Goal: Task Accomplishment & Management: Manage account settings

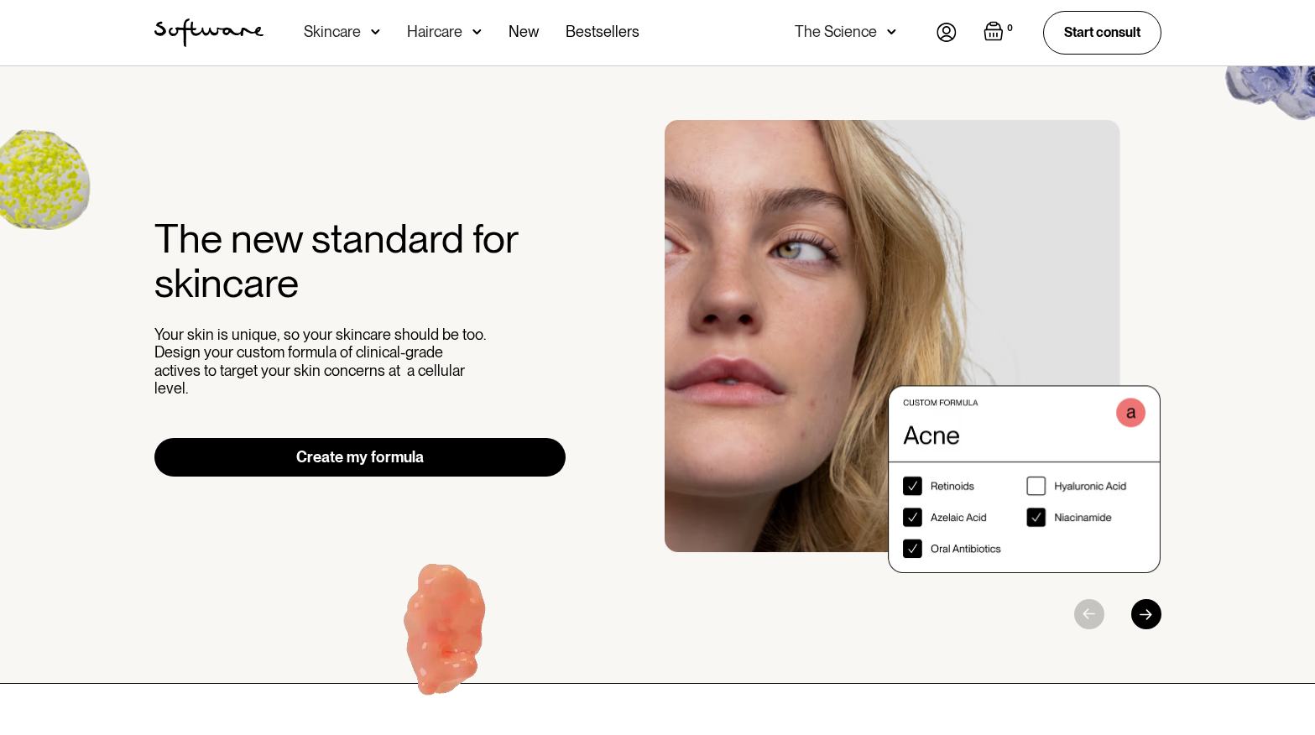
click at [864, 31] on div "The Science" at bounding box center [836, 31] width 82 height 17
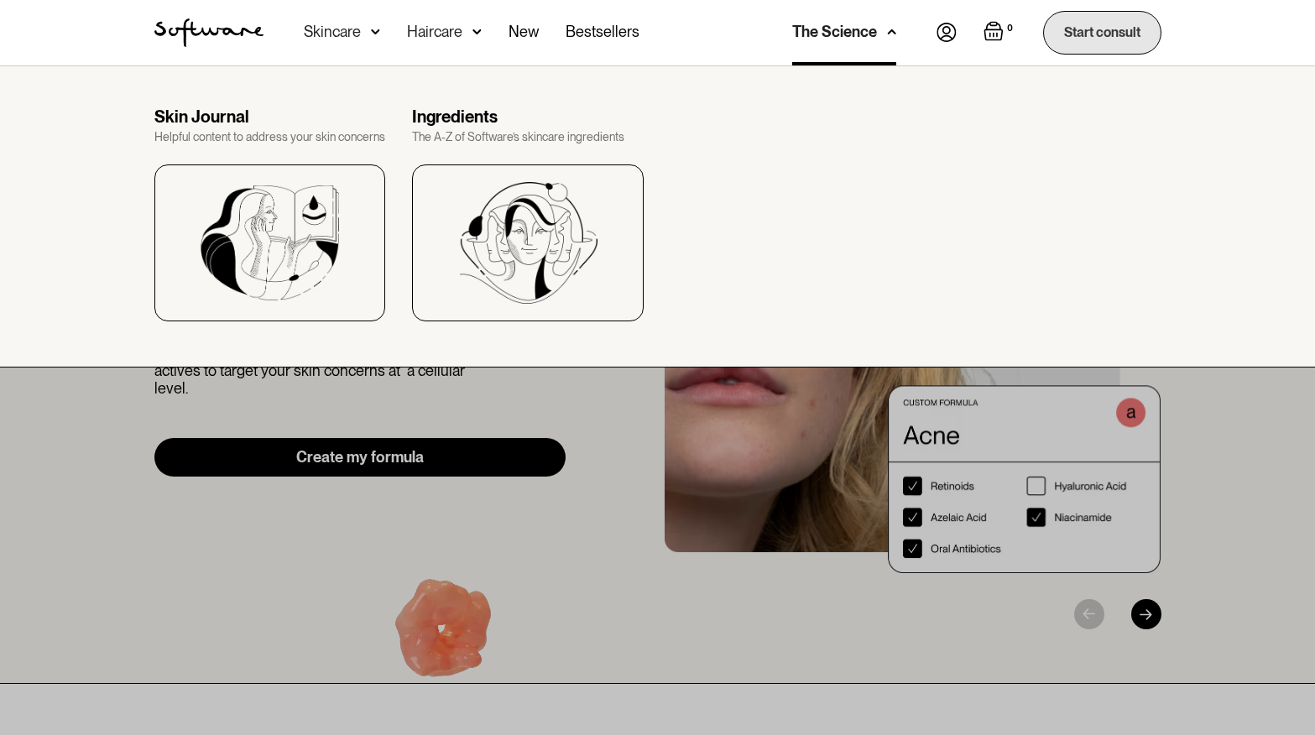
click at [1136, 34] on link "Start consult" at bounding box center [1102, 32] width 118 height 43
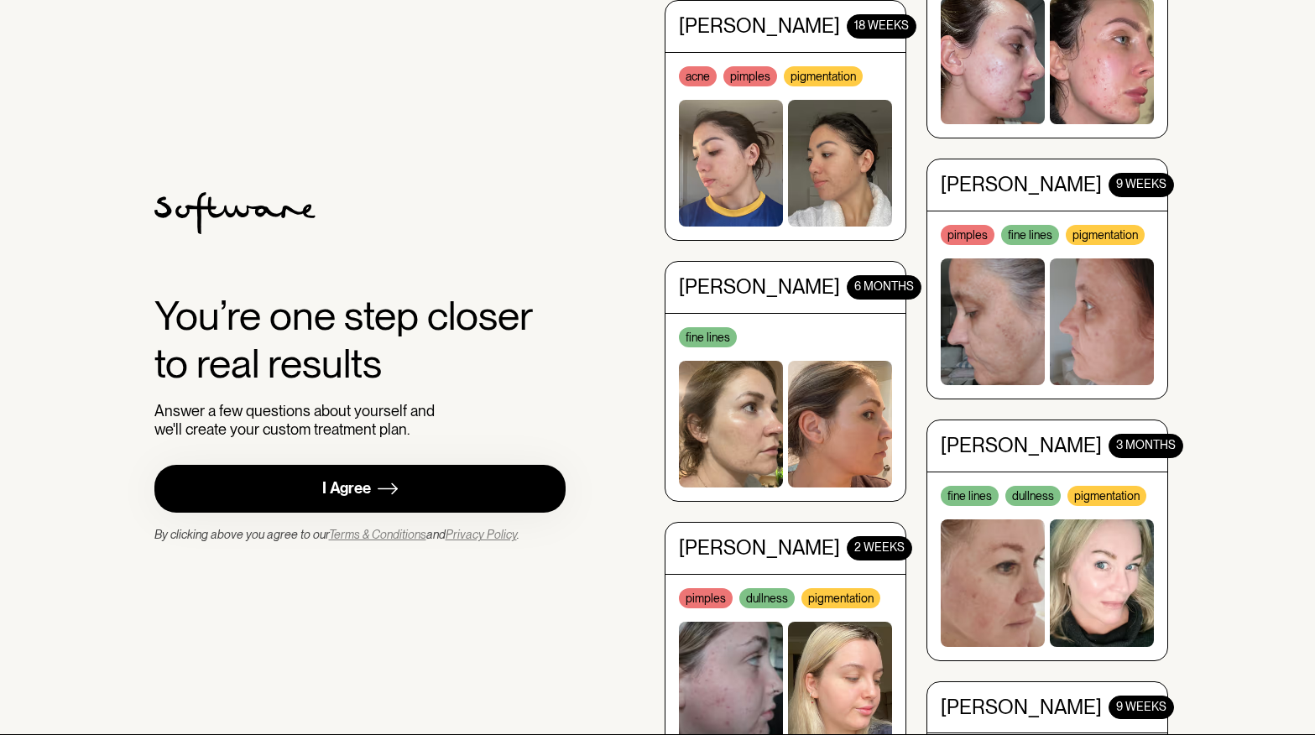
click at [421, 485] on link "I Agree" at bounding box center [360, 489] width 412 height 48
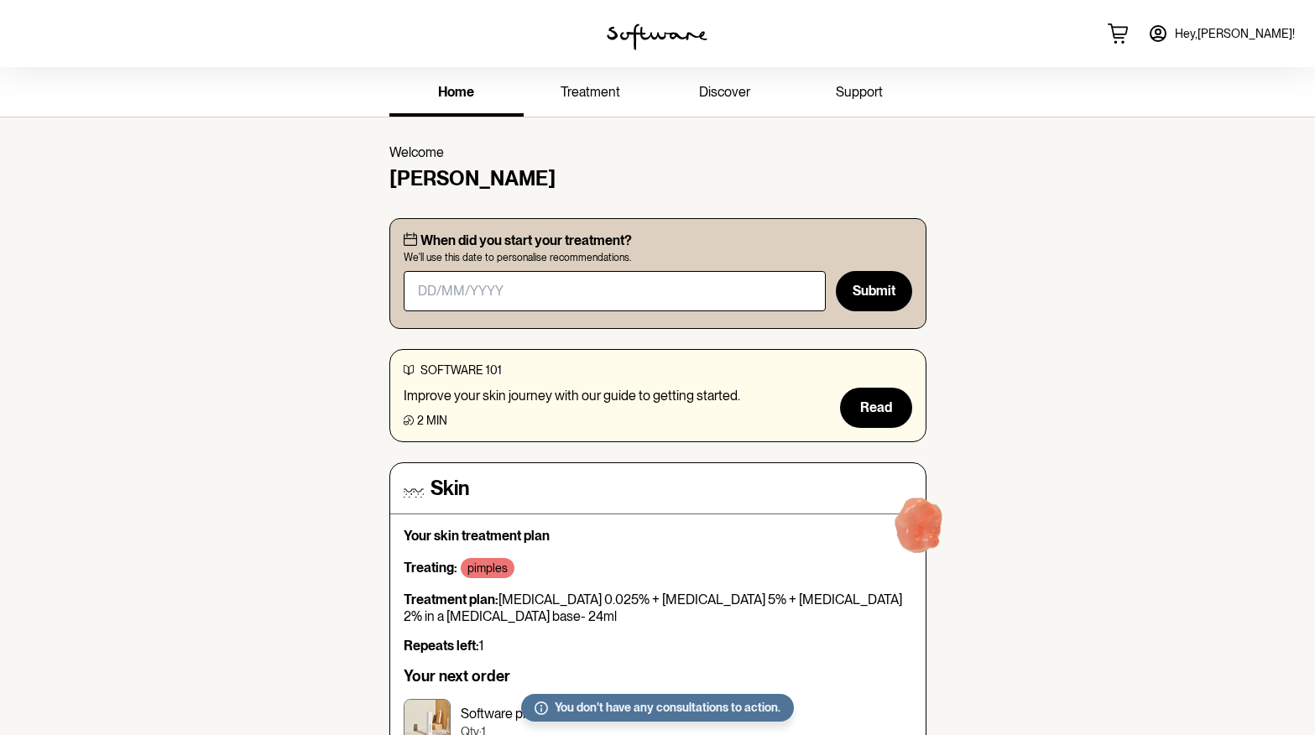
click at [1241, 49] on link "Hey, [PERSON_NAME] !" at bounding box center [1221, 33] width 167 height 40
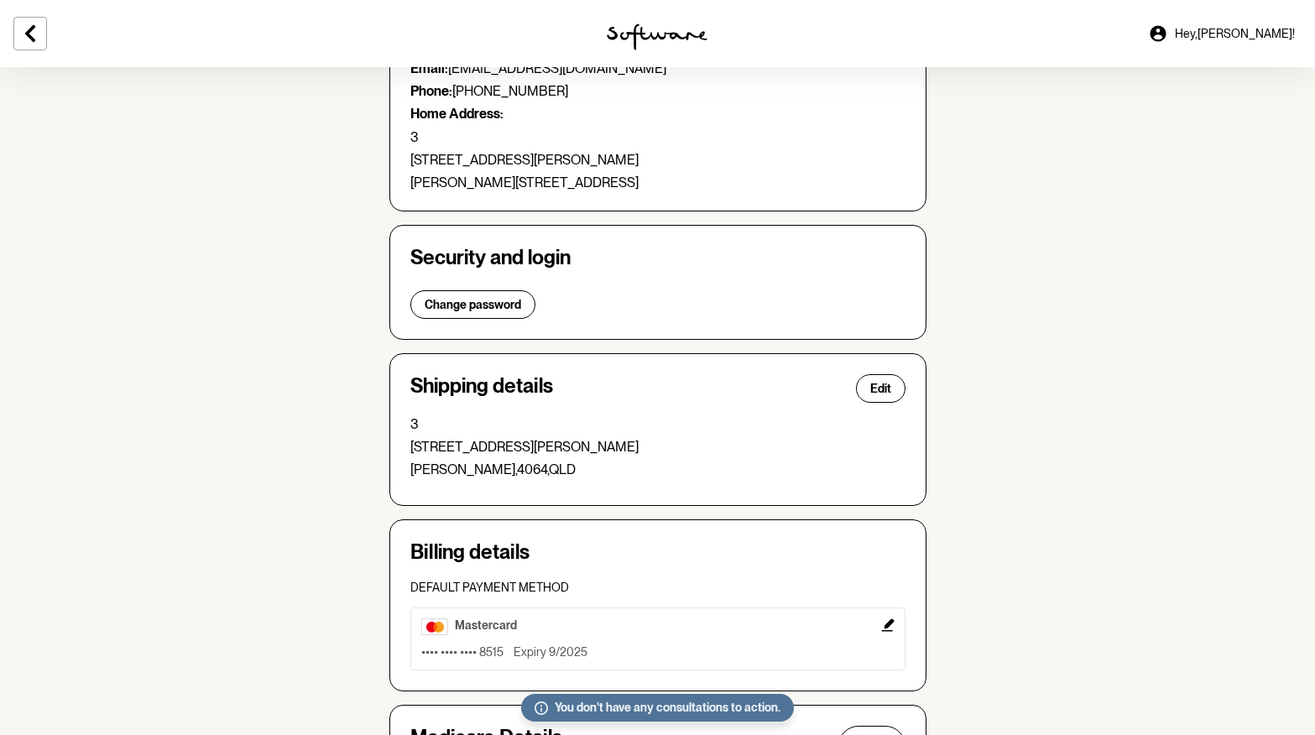
scroll to position [357, 0]
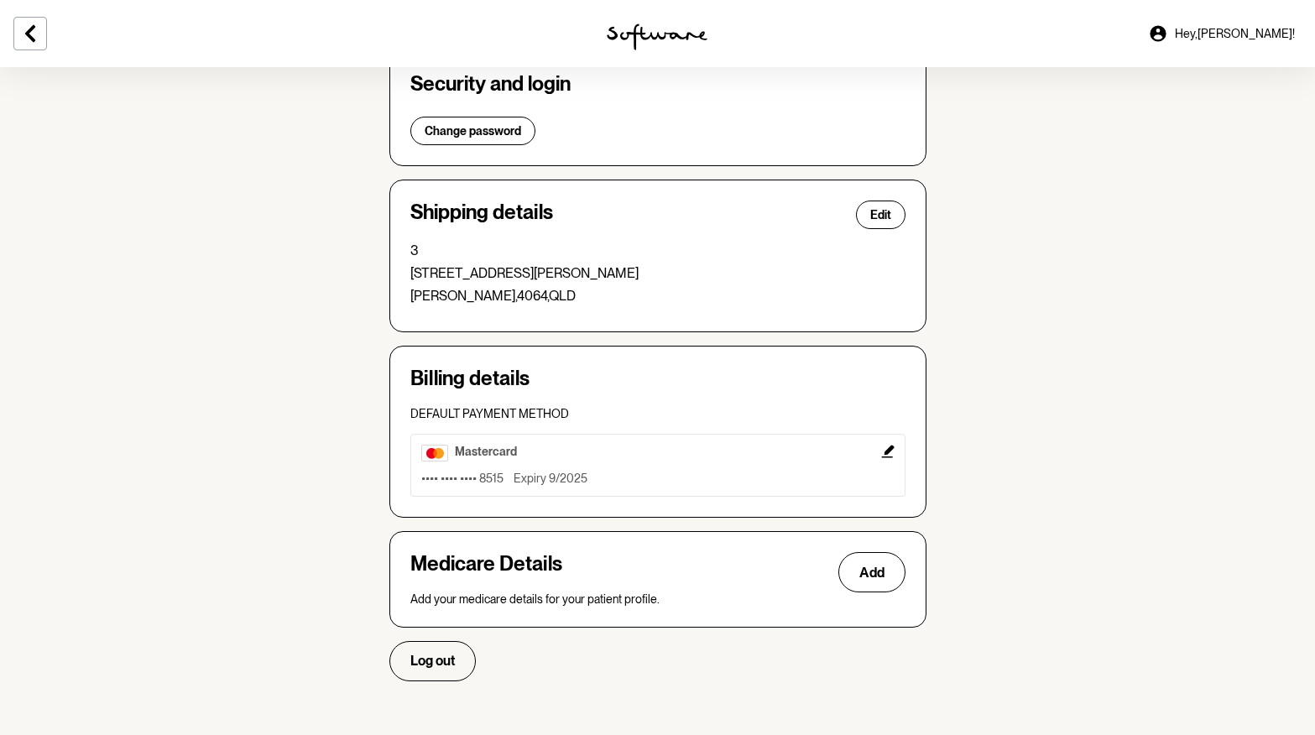
click at [889, 453] on icon "Edit" at bounding box center [887, 451] width 13 height 13
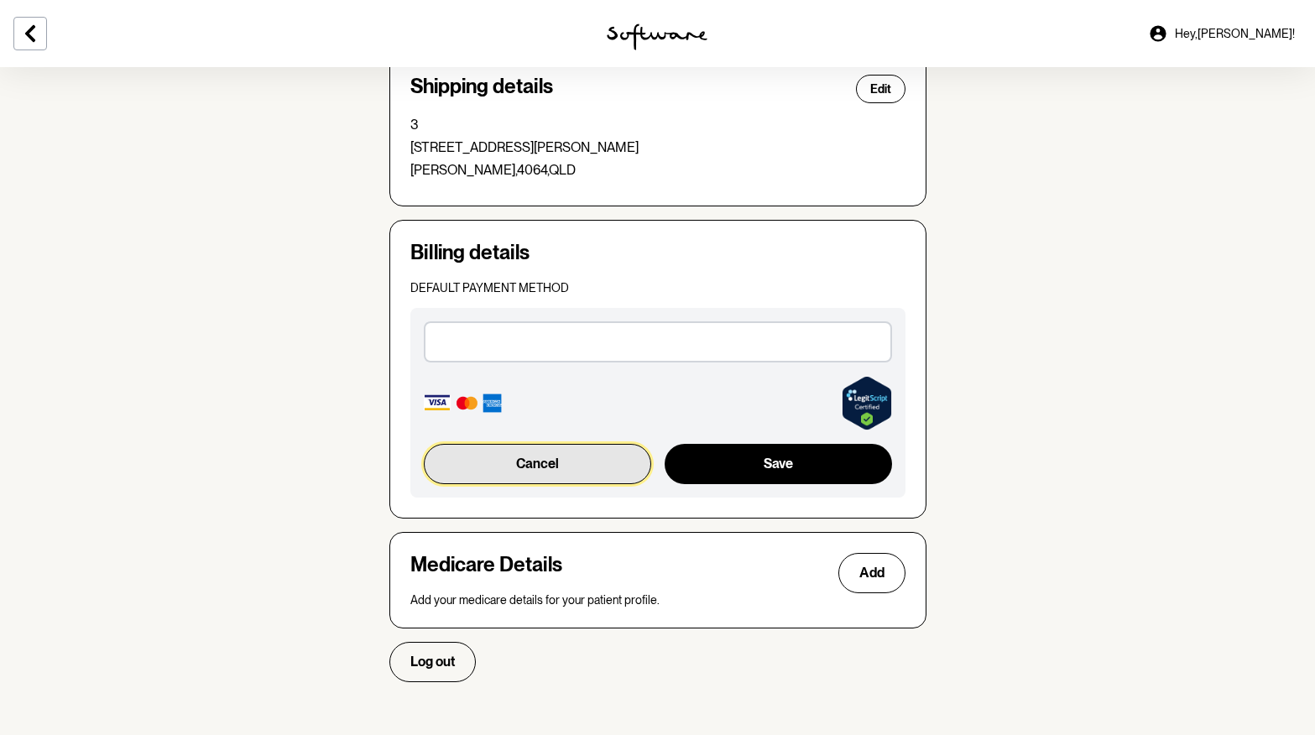
click at [583, 476] on button "Cancel" at bounding box center [538, 464] width 228 height 40
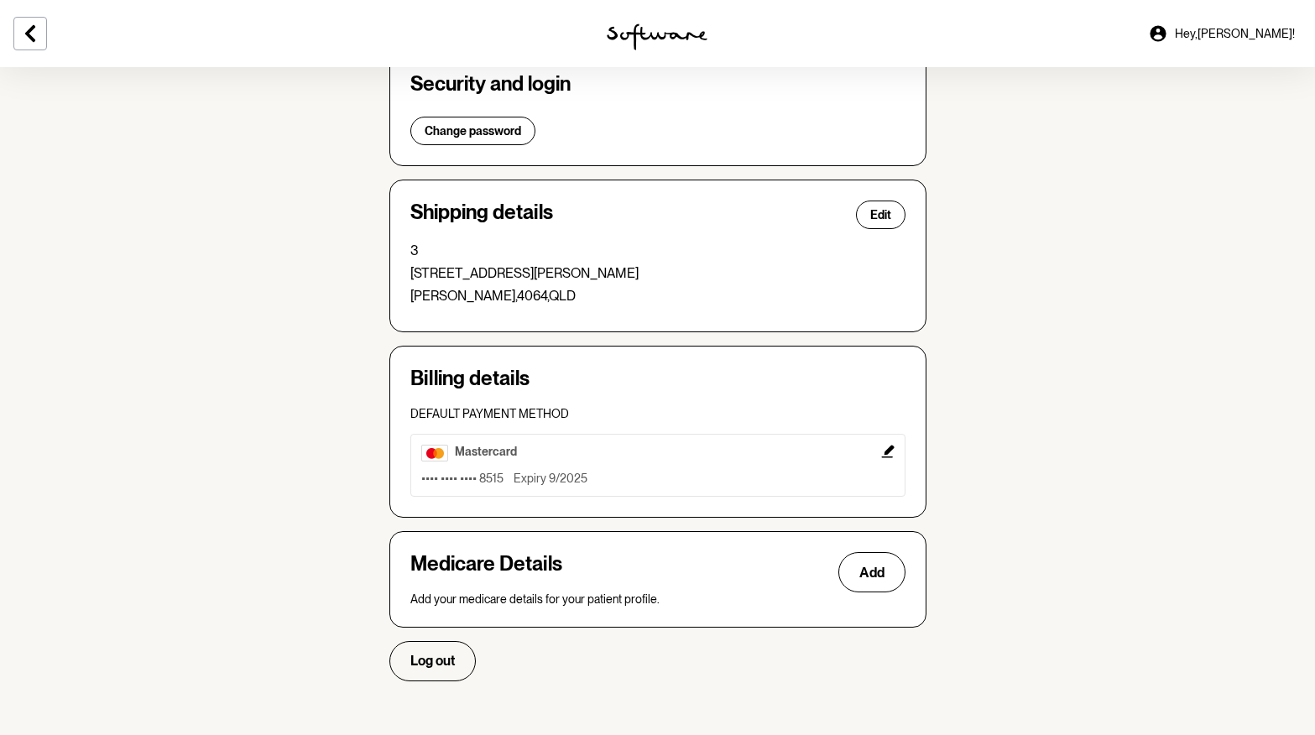
click at [495, 410] on span "Default payment method" at bounding box center [489, 413] width 159 height 13
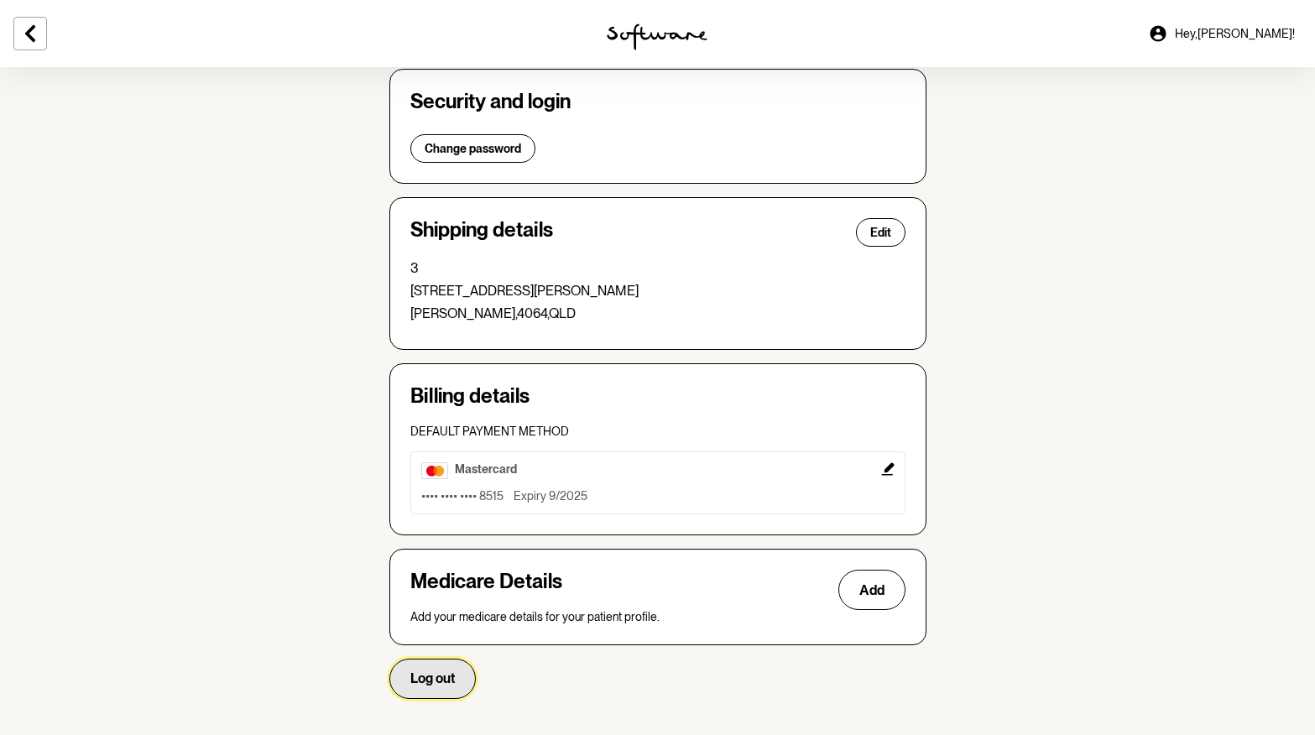
drag, startPoint x: 437, startPoint y: 678, endPoint x: 609, endPoint y: 284, distance: 430.3
click at [609, 284] on div "Your details Edit Name: [PERSON_NAME] Email: [EMAIL_ADDRESS][DOMAIN_NAME] Phone…" at bounding box center [657, 259] width 537 height 880
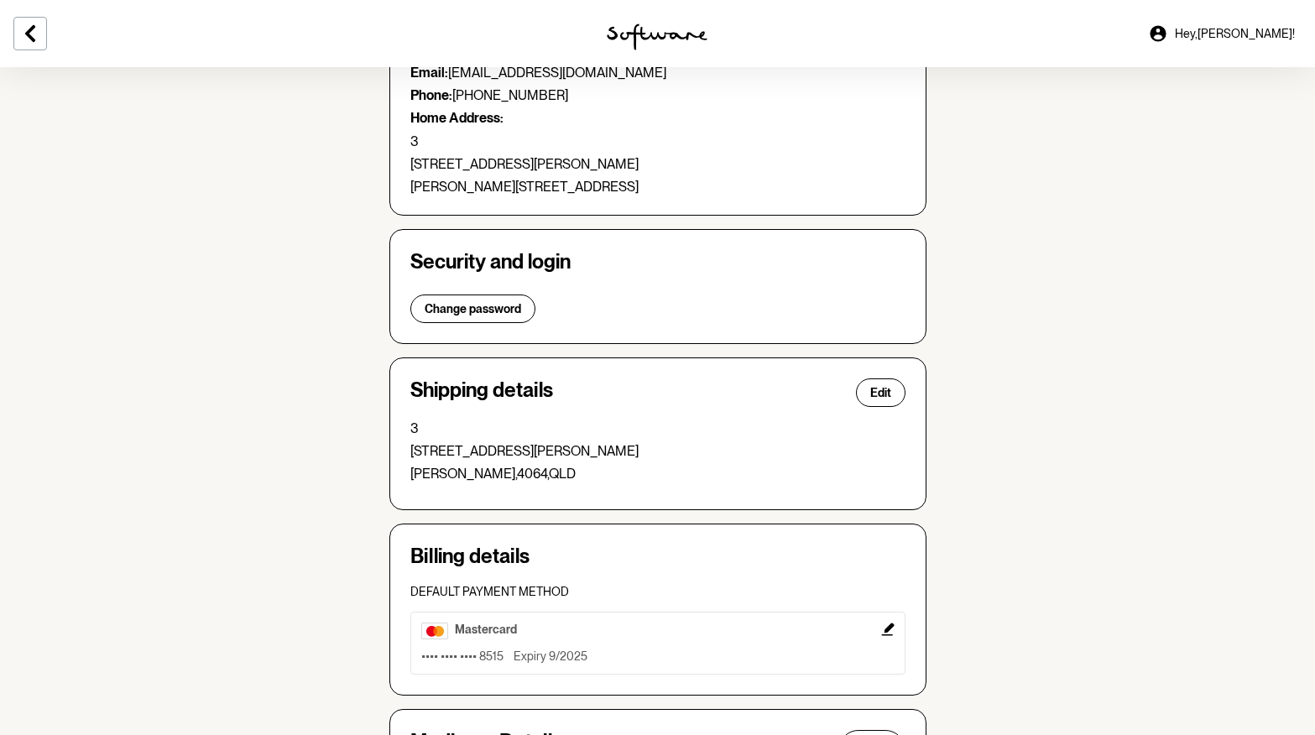
scroll to position [0, 0]
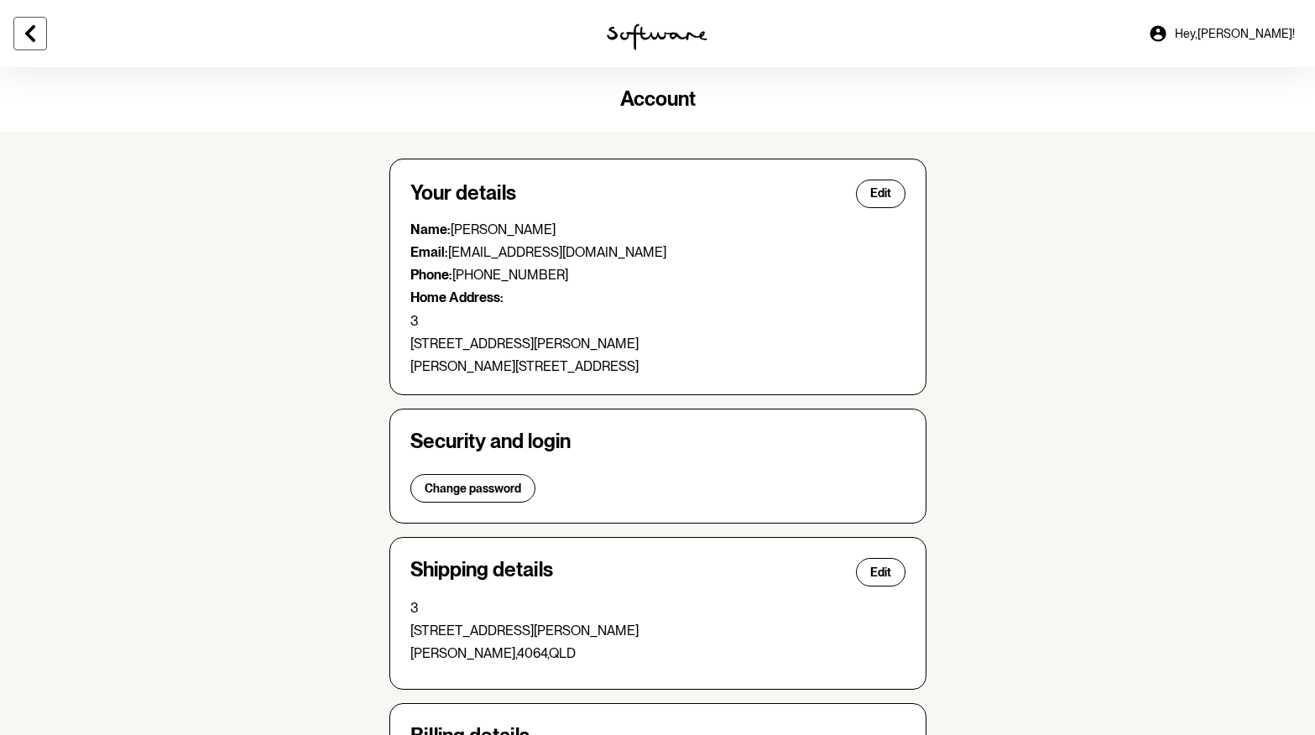
click at [39, 37] on icon at bounding box center [30, 33] width 20 height 20
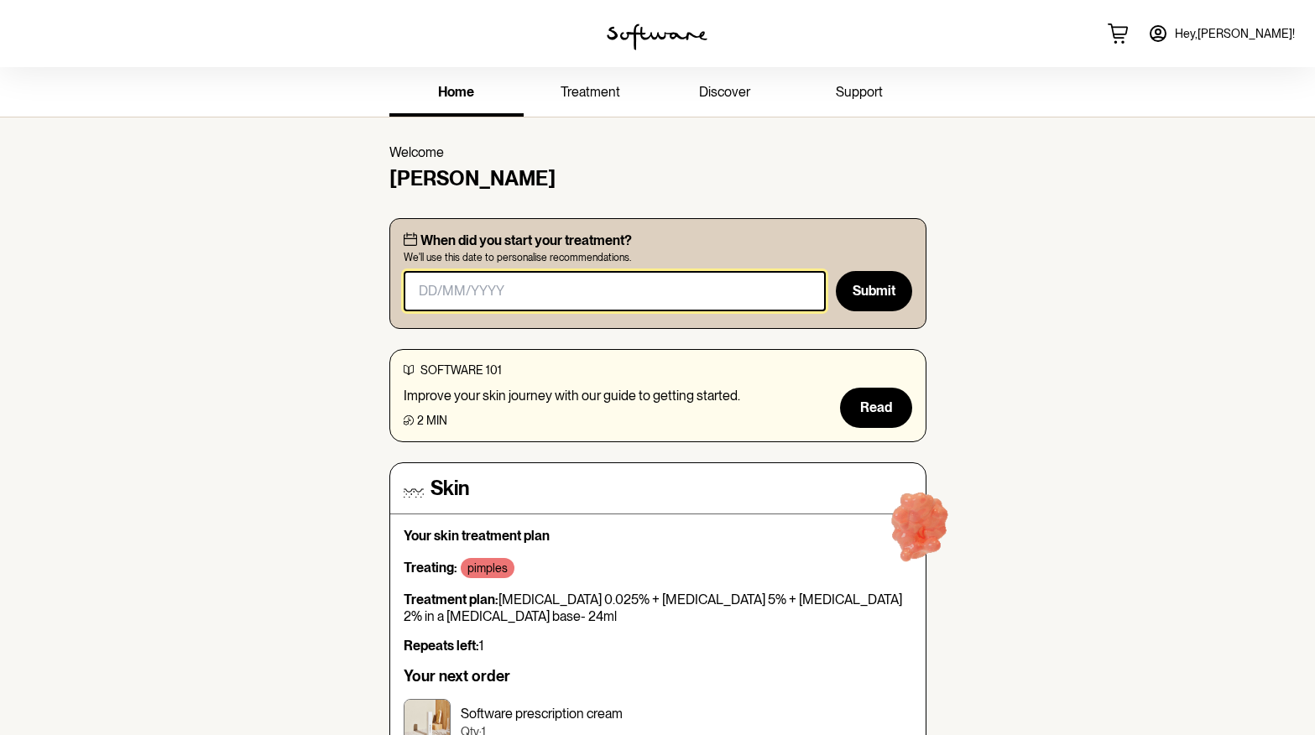
click at [550, 296] on input "masked-date" at bounding box center [615, 291] width 423 height 40
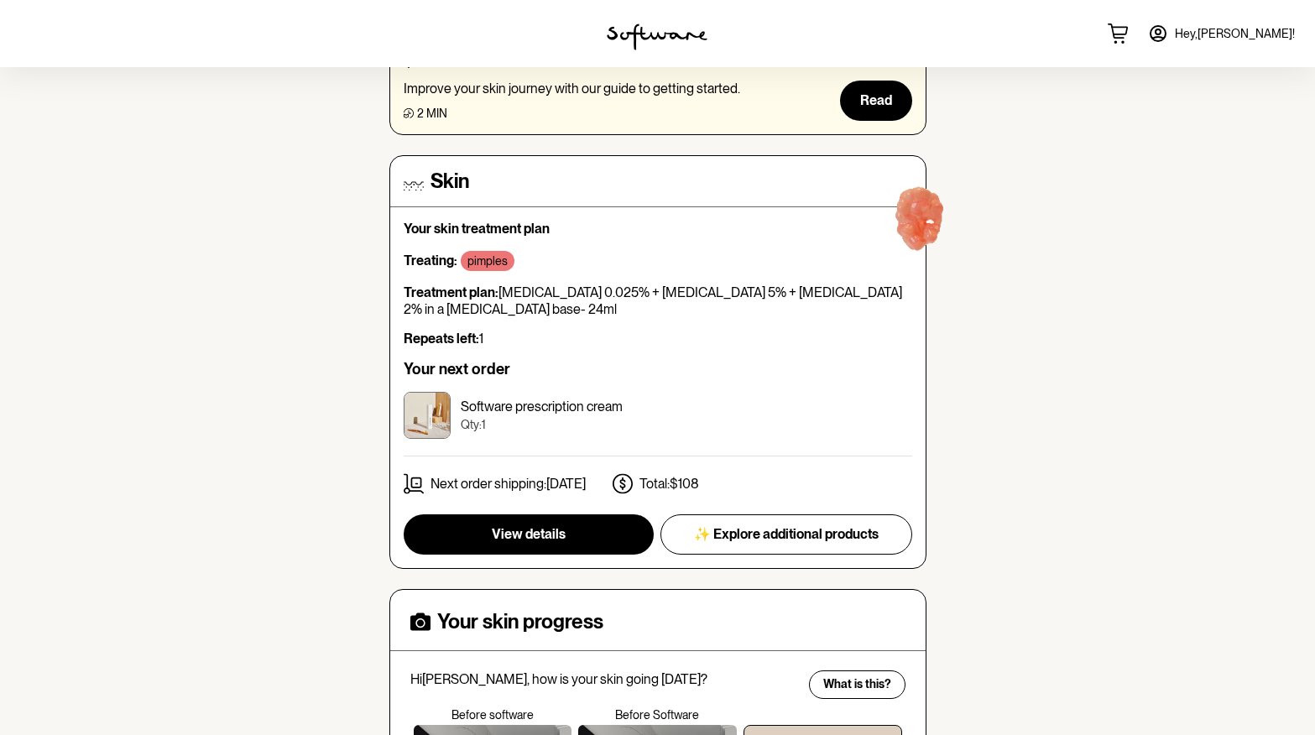
scroll to position [315, 0]
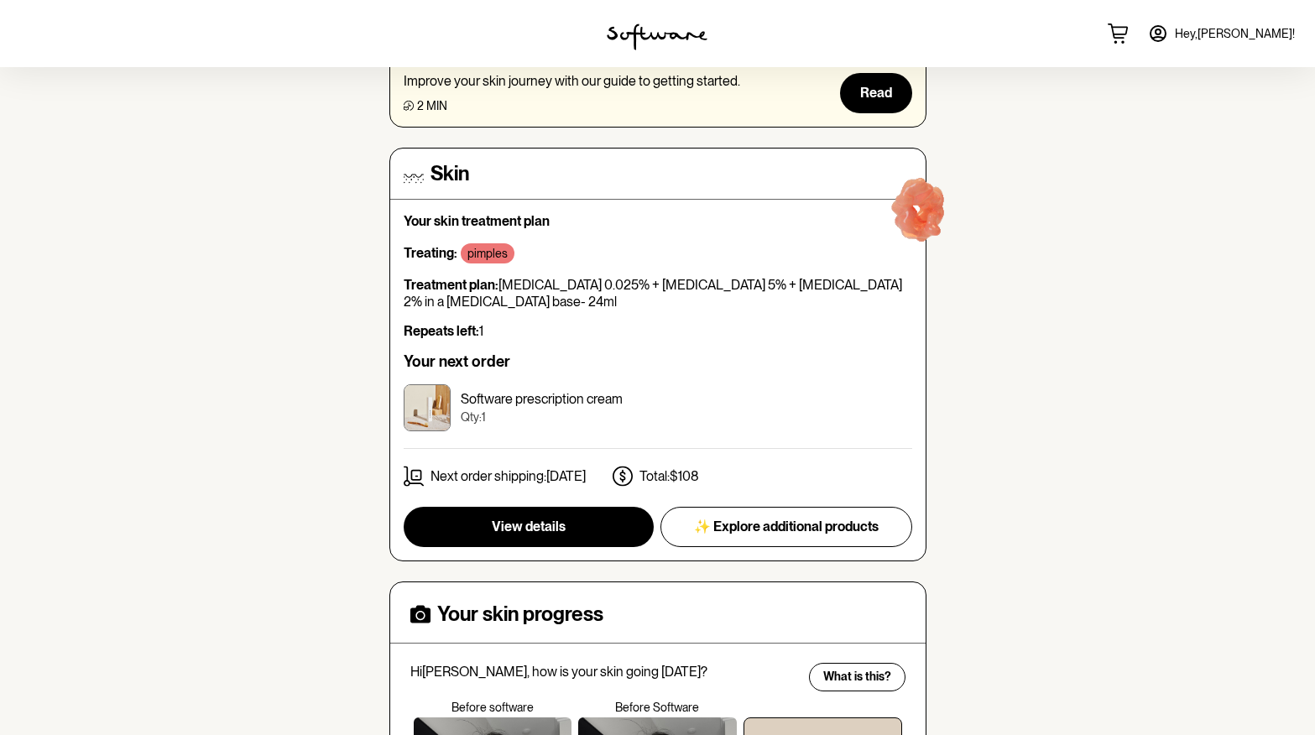
click at [519, 477] on p "Next order shipping: [DATE]" at bounding box center [507, 476] width 155 height 16
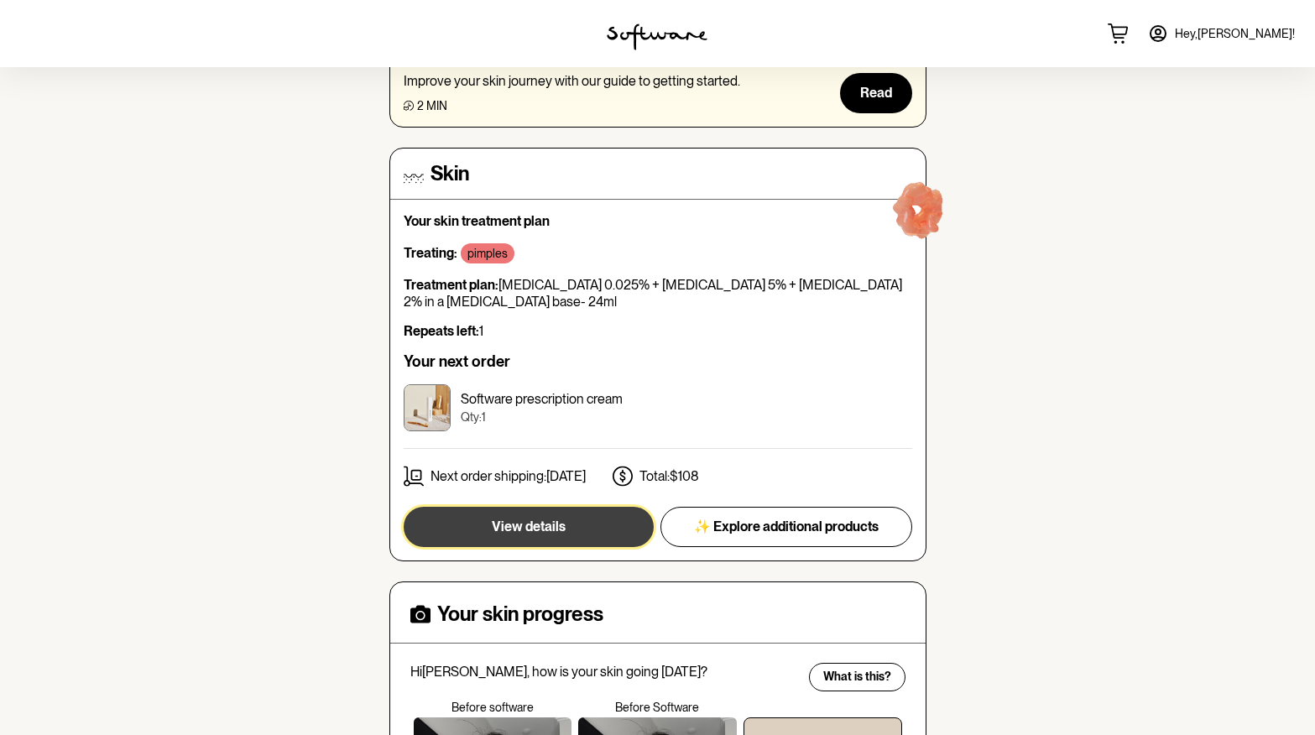
click at [580, 526] on button "View details" at bounding box center [529, 527] width 250 height 40
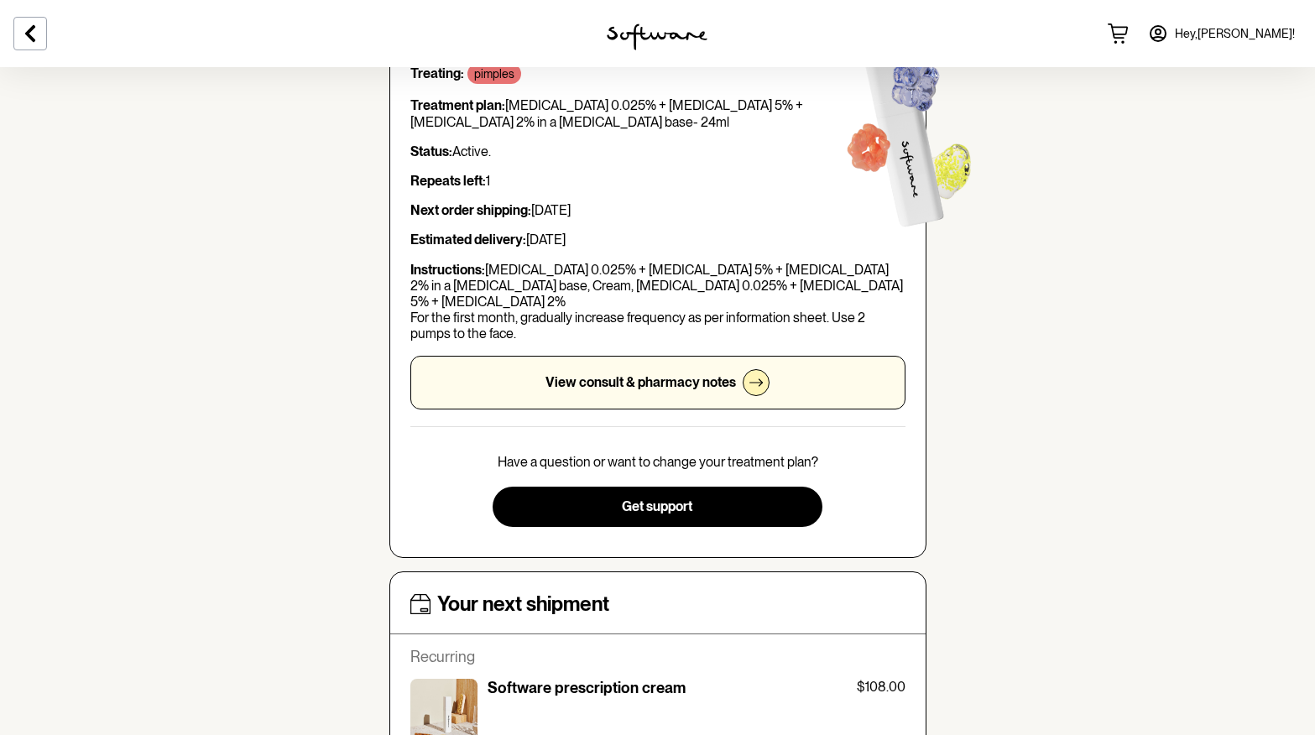
scroll to position [173, 0]
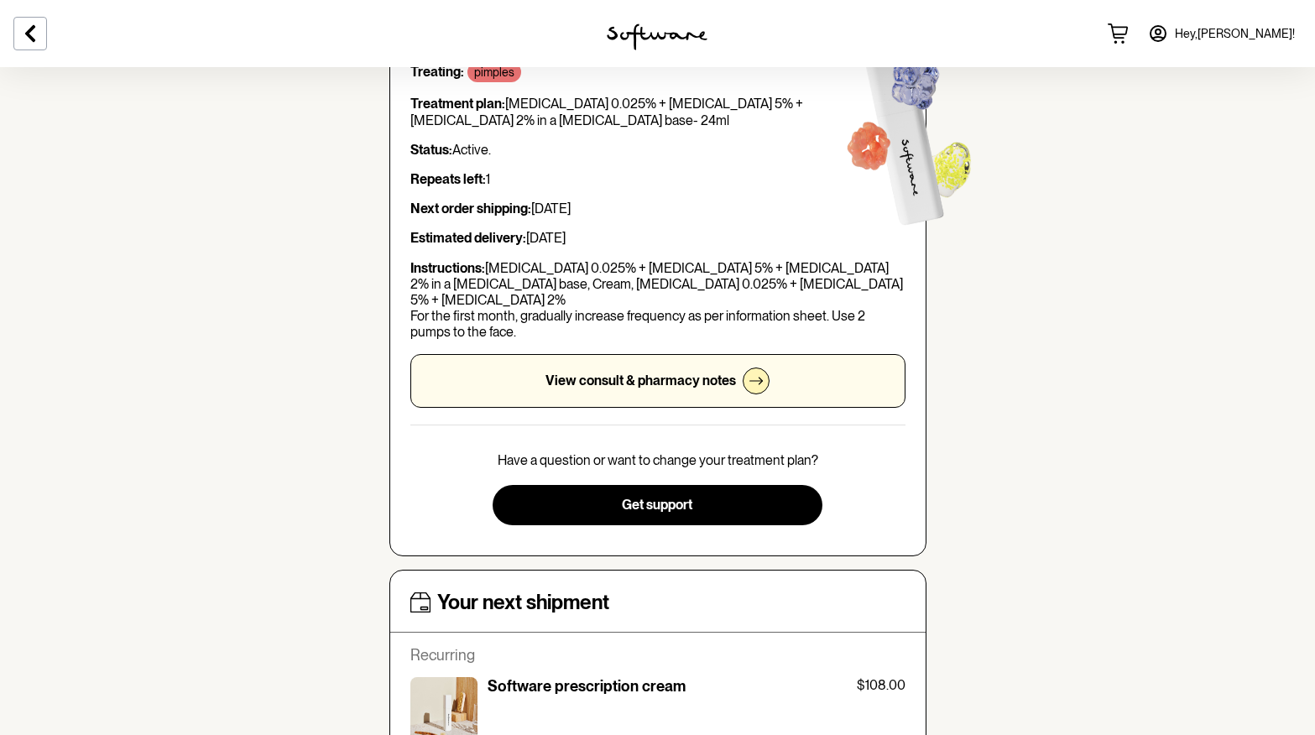
click at [713, 373] on p "View consult & pharmacy notes" at bounding box center [640, 381] width 190 height 16
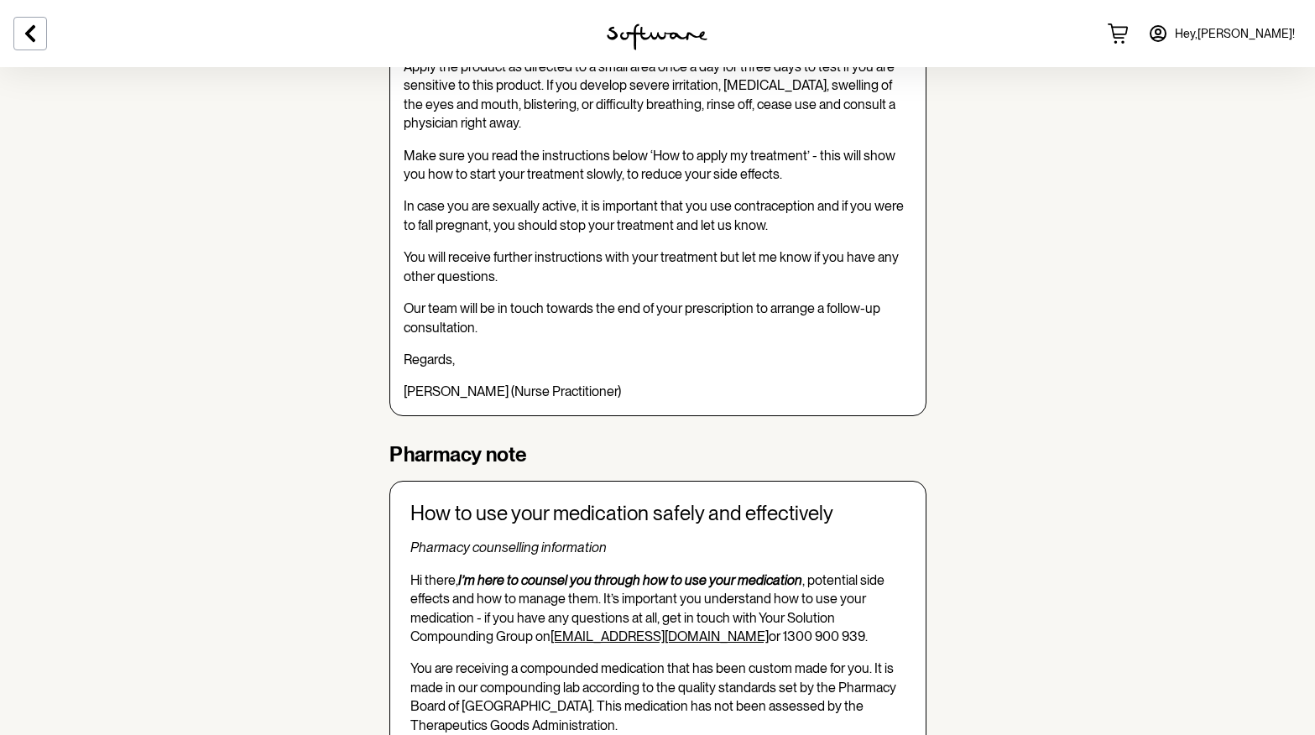
scroll to position [1265, 0]
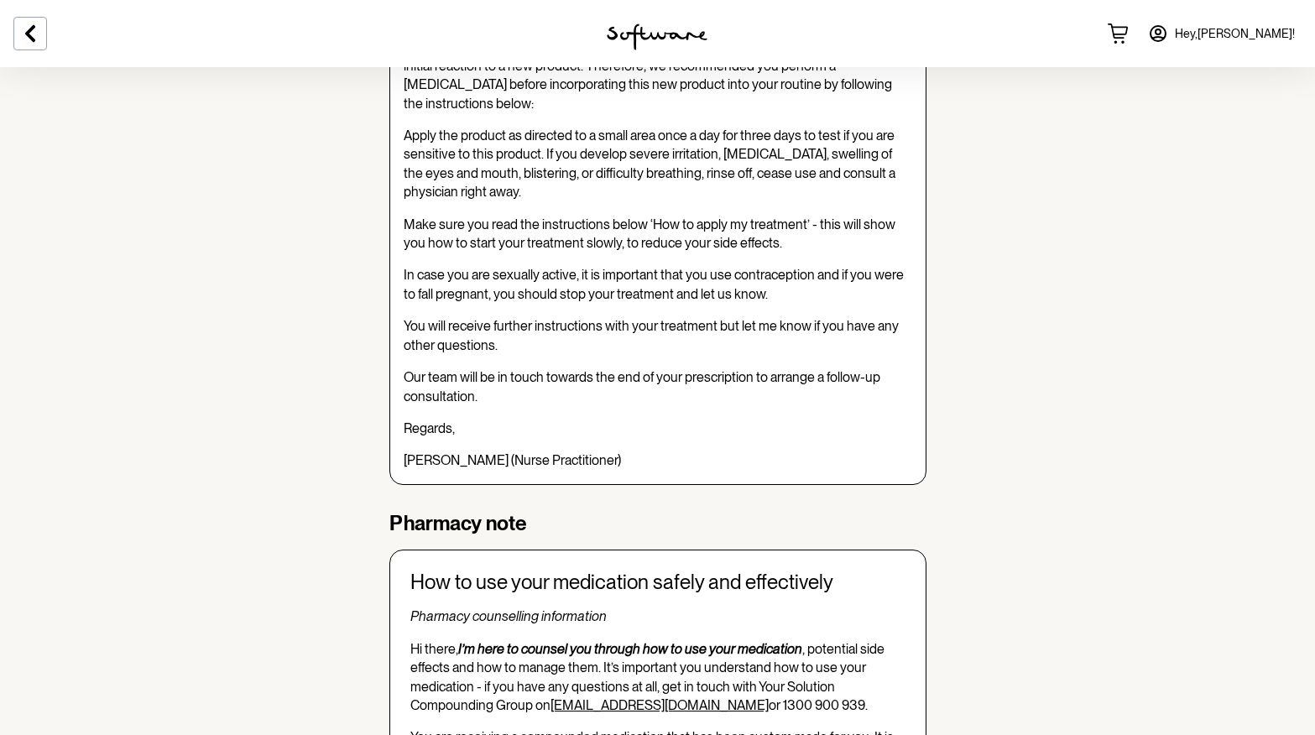
click at [31, 51] on div at bounding box center [219, 33] width 438 height 67
click at [34, 34] on icon at bounding box center [30, 33] width 20 height 20
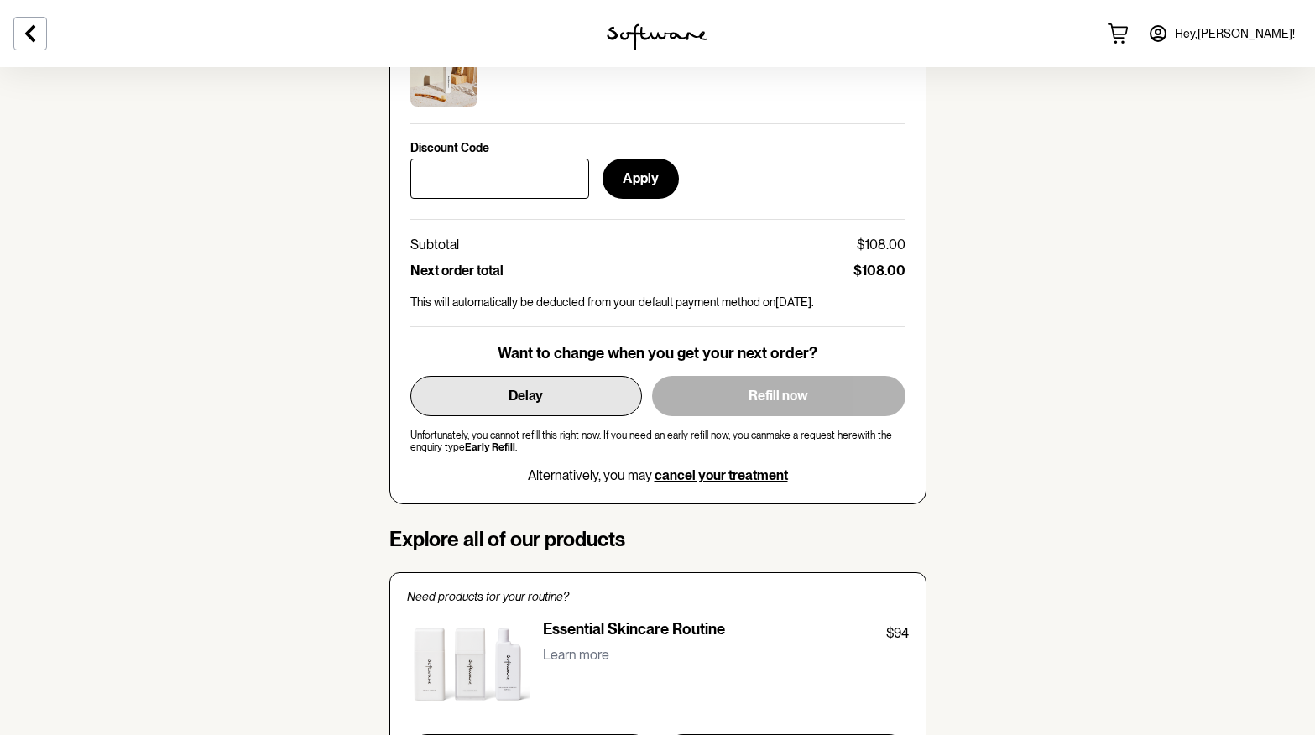
scroll to position [780, 0]
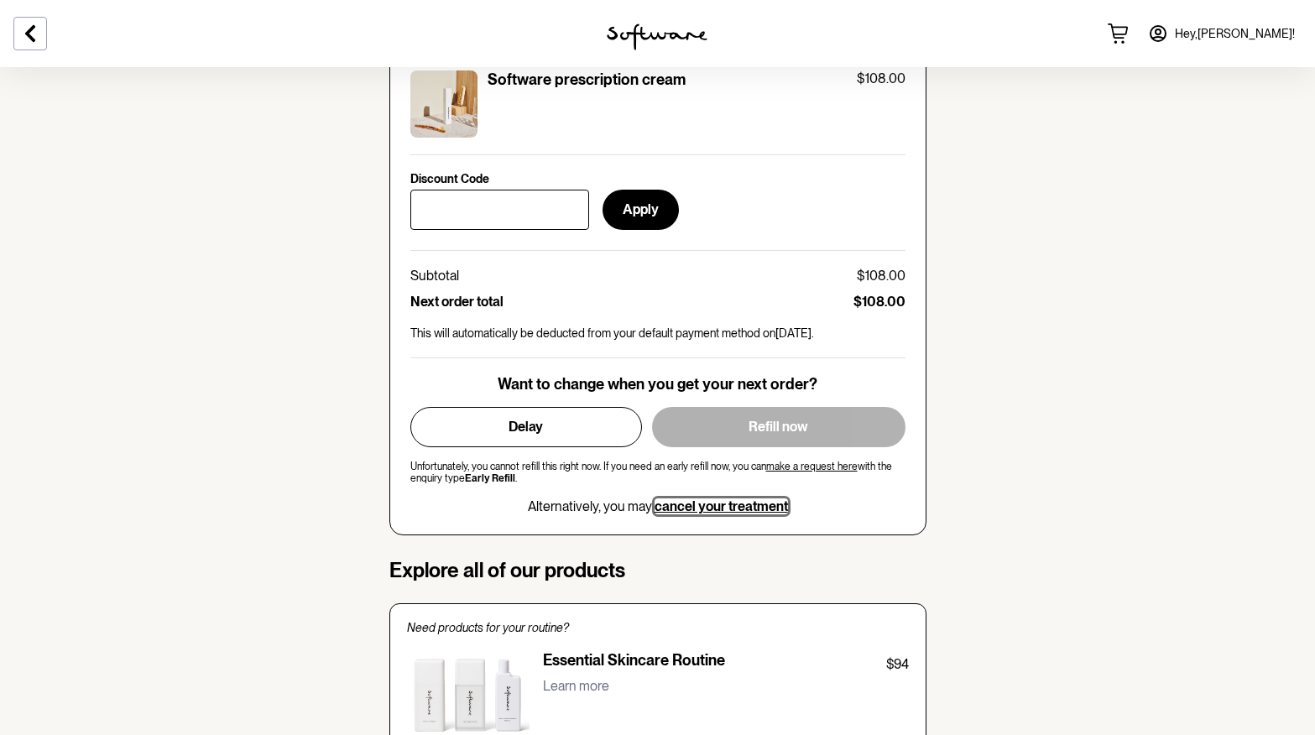
click at [725, 498] on span "cancel your treatment" at bounding box center [720, 506] width 133 height 16
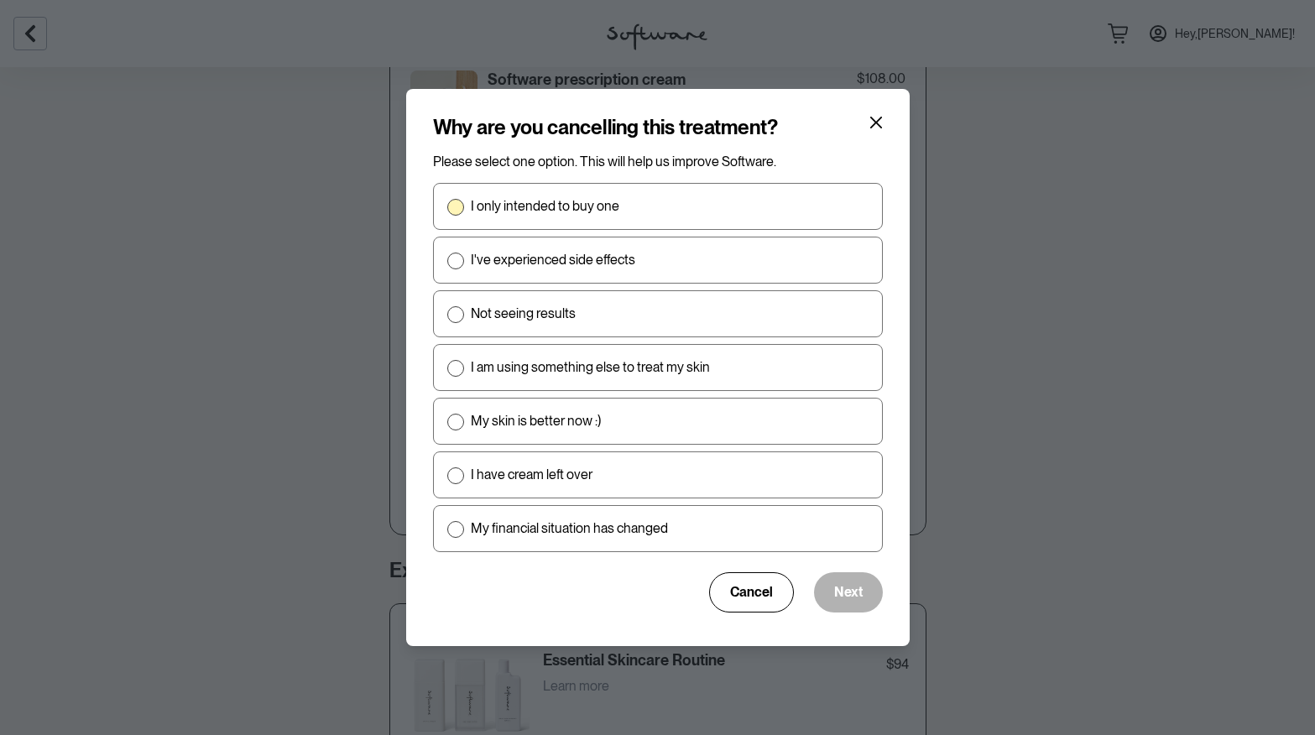
click at [581, 215] on label "I only intended to buy one" at bounding box center [658, 206] width 450 height 47
click at [447, 207] on input "I only intended to buy one" at bounding box center [446, 206] width 1 height 1
radio input "true"
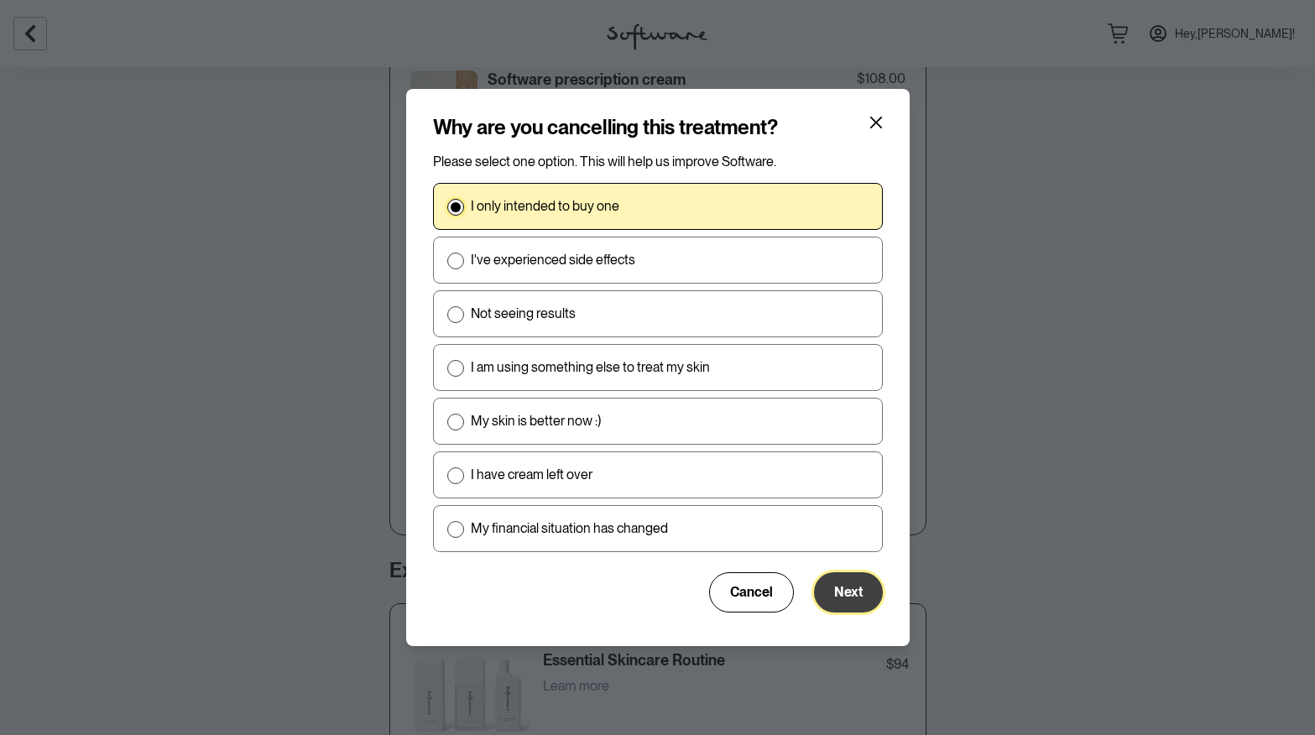
click at [853, 588] on span "Next" at bounding box center [848, 592] width 29 height 16
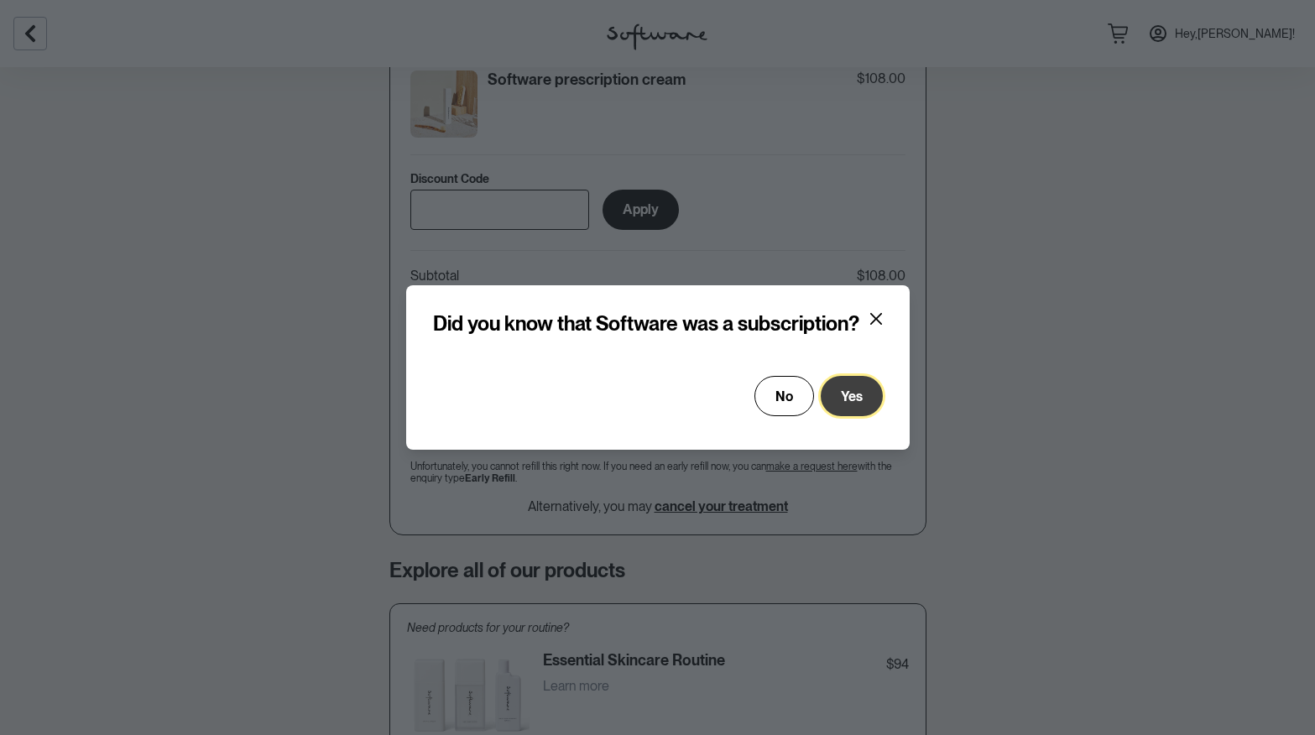
click at [857, 393] on span "Yes" at bounding box center [852, 397] width 22 height 16
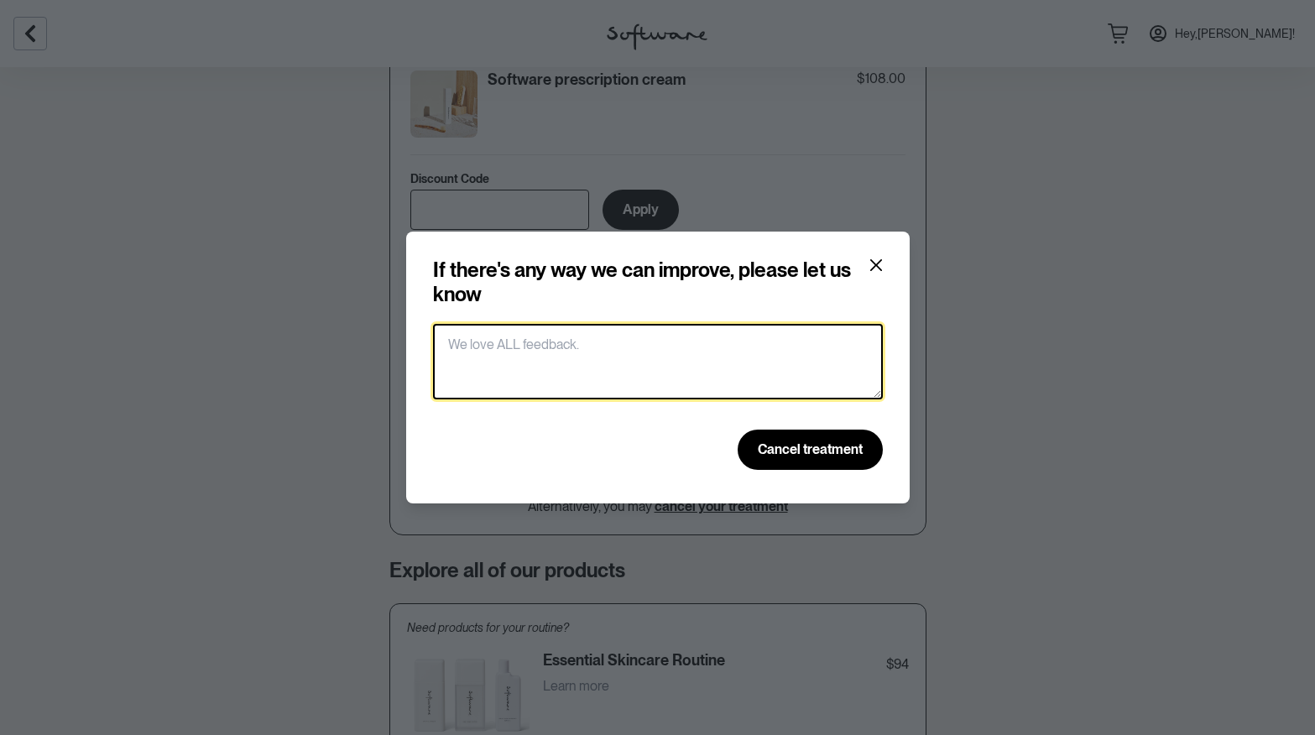
click at [745, 378] on textarea at bounding box center [658, 362] width 450 height 76
type textarea "x"
type textarea "Just wanted to try first :)"
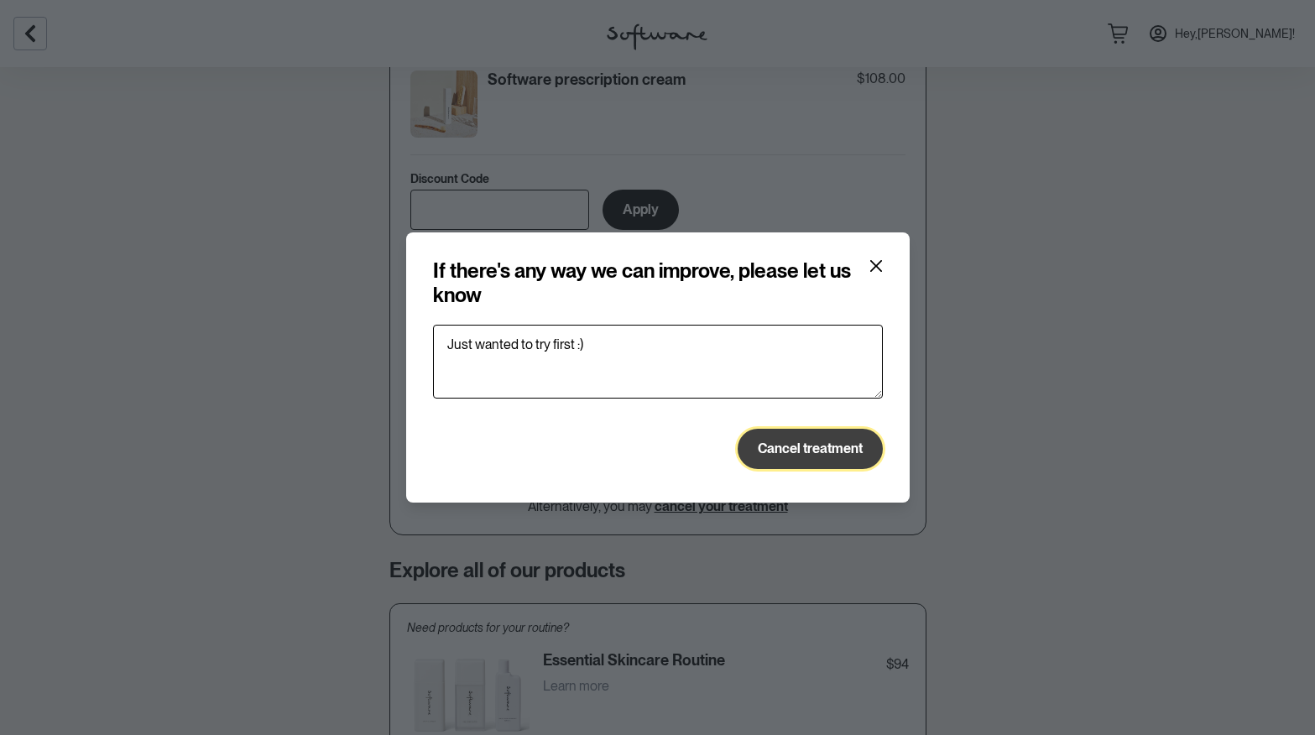
click at [842, 464] on button "Cancel treatment" at bounding box center [810, 449] width 145 height 40
